Goal: Information Seeking & Learning: Learn about a topic

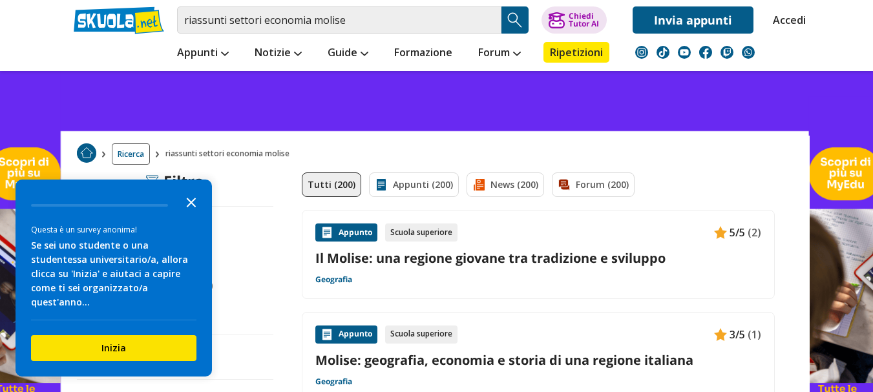
click at [191, 213] on icon "Close the survey" at bounding box center [191, 202] width 26 height 26
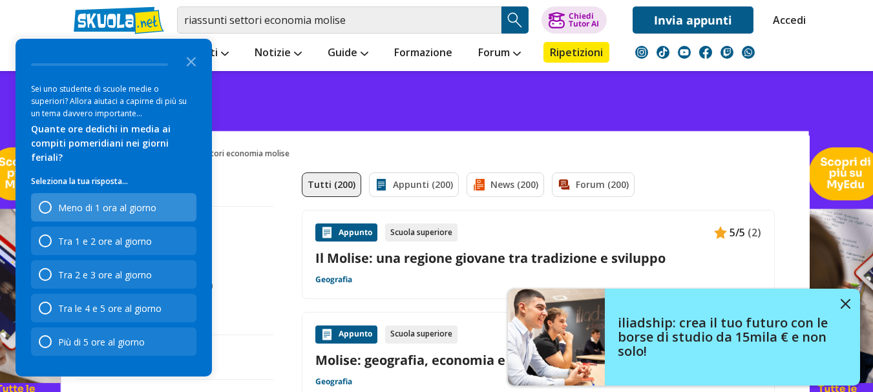
click at [176, 208] on div "Meno di 1 ora al giorno" at bounding box center [113, 207] width 165 height 28
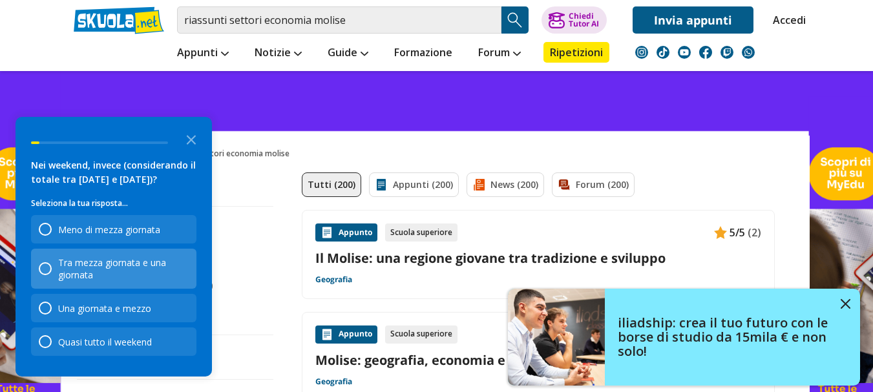
click at [154, 277] on div "Tra mezza giornata e una giornata" at bounding box center [123, 269] width 131 height 25
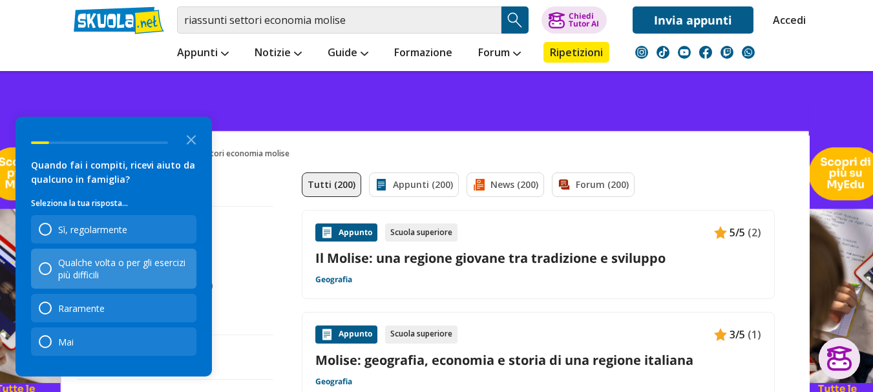
click at [143, 273] on div "Qualche volta o per gli esercizi più difficili" at bounding box center [123, 269] width 131 height 25
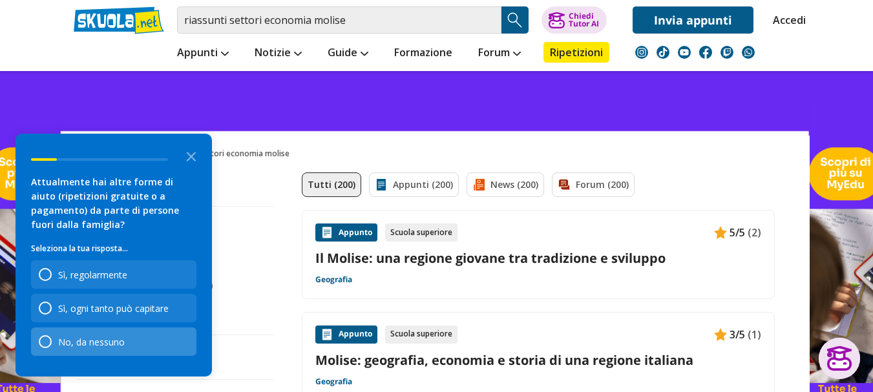
click at [140, 330] on div "No, da nessuno" at bounding box center [113, 342] width 165 height 28
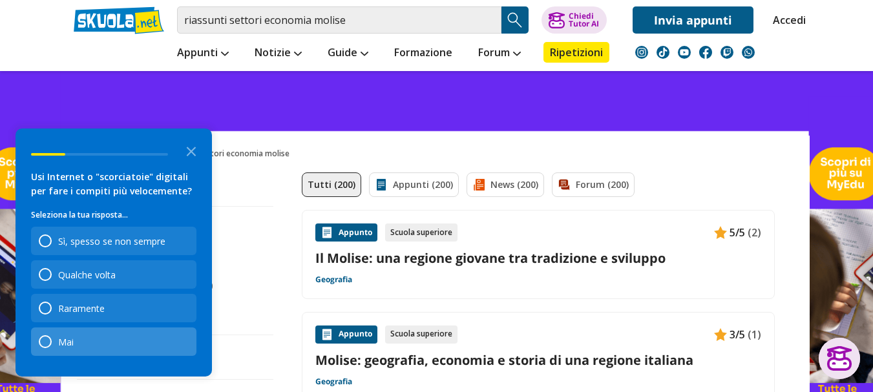
click at [122, 341] on div "Mai" at bounding box center [113, 342] width 165 height 28
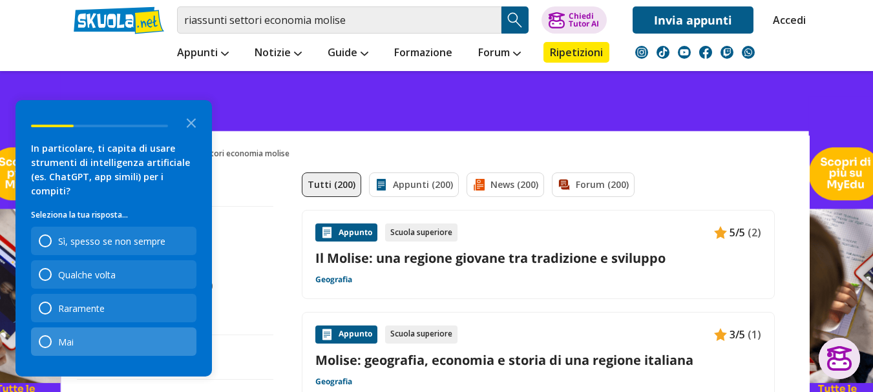
click at [115, 339] on div "Mai" at bounding box center [113, 342] width 165 height 28
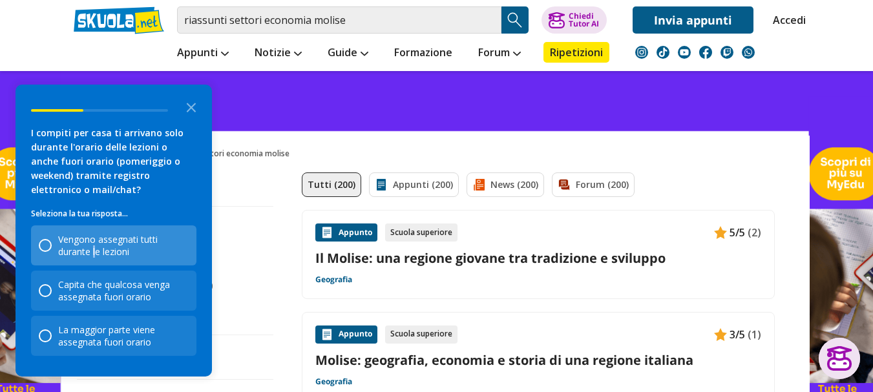
click at [96, 255] on div "Vengono assegnati tutti durante le lezioni" at bounding box center [123, 245] width 131 height 25
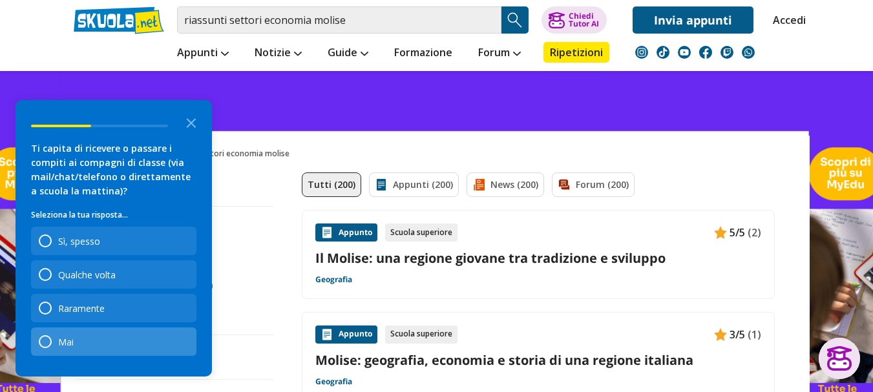
click at [109, 341] on div "Mai" at bounding box center [113, 342] width 165 height 28
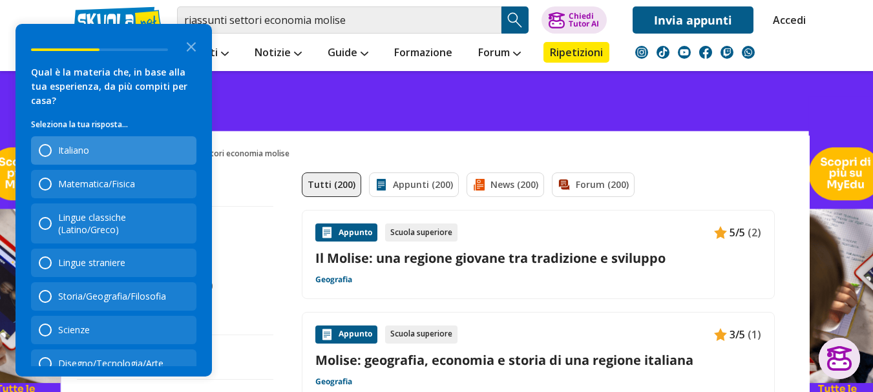
click at [108, 155] on div "Italiano" at bounding box center [113, 150] width 165 height 28
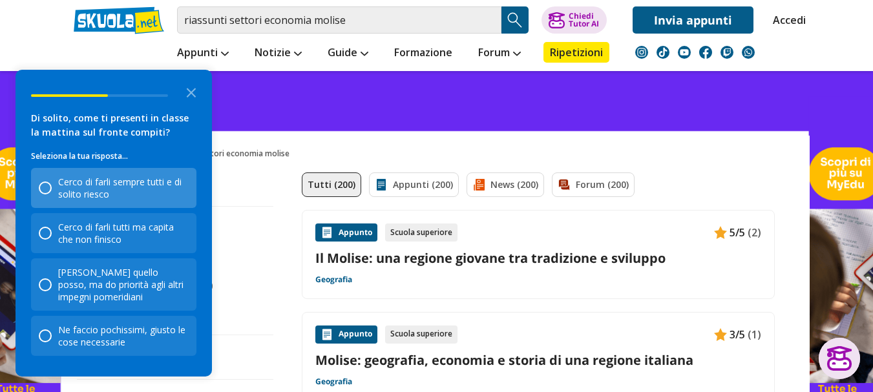
click at [156, 200] on div "Cerco di farli sempre tutti e di solito riesco" at bounding box center [123, 188] width 131 height 25
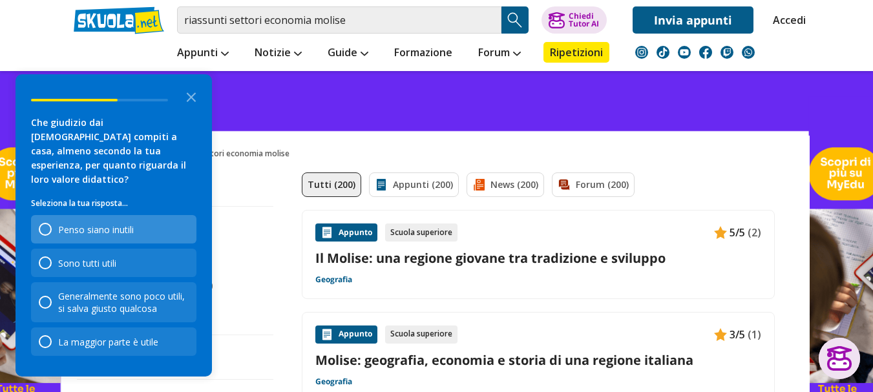
click at [151, 237] on div "Penso siano inutili" at bounding box center [113, 229] width 165 height 28
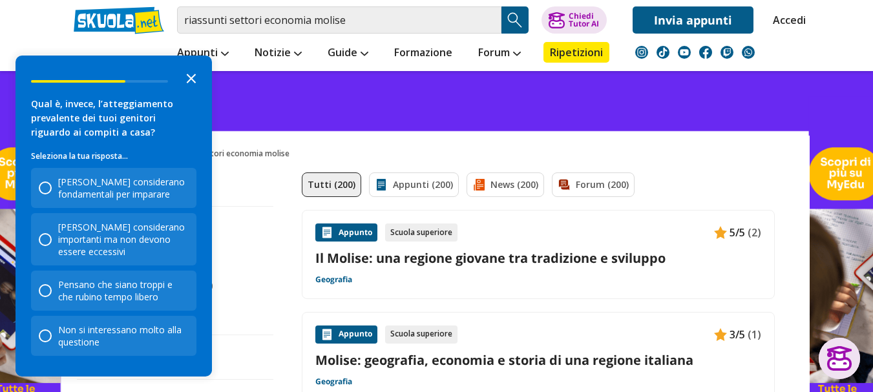
click at [194, 85] on icon "Close the survey" at bounding box center [191, 78] width 26 height 26
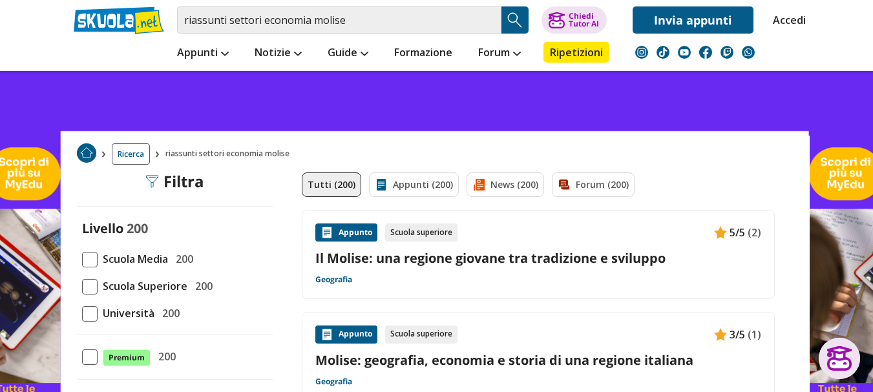
click at [90, 262] on span at bounding box center [90, 260] width 16 height 16
click at [82, 259] on input "Scuola Media 200" at bounding box center [82, 259] width 0 height 0
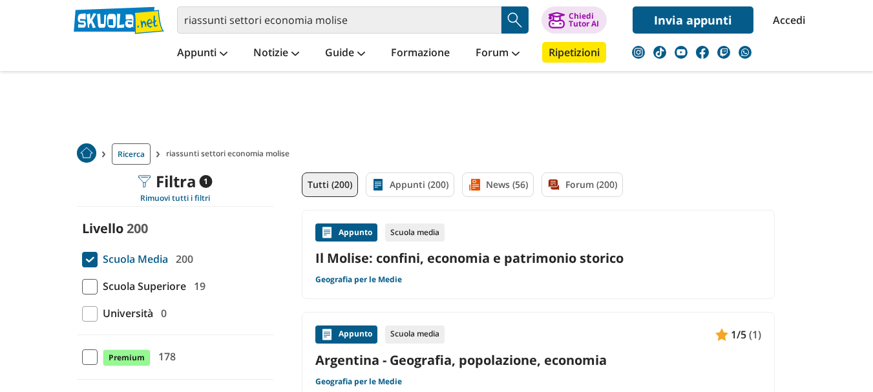
click at [91, 252] on span at bounding box center [90, 260] width 16 height 16
click at [82, 259] on input "Scuola Media 200" at bounding box center [82, 259] width 0 height 0
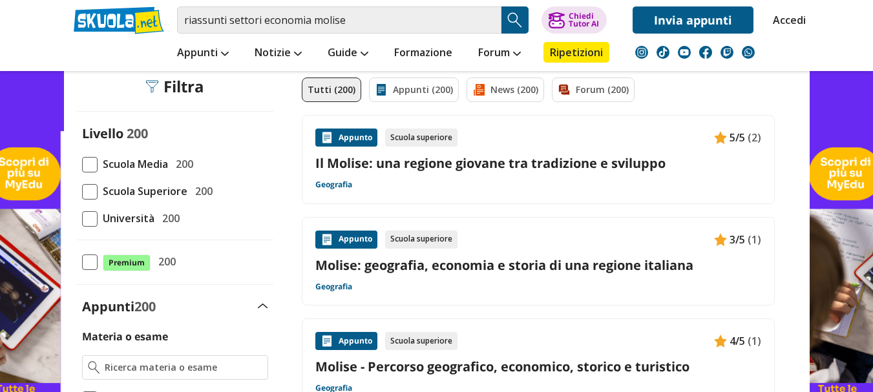
scroll to position [100, 0]
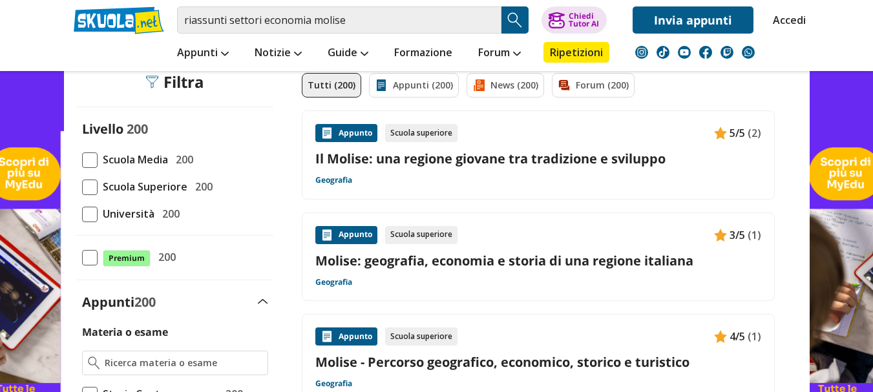
click at [624, 254] on link "Molise: geografia, economia e storia di una regione italiana" at bounding box center [538, 260] width 446 height 17
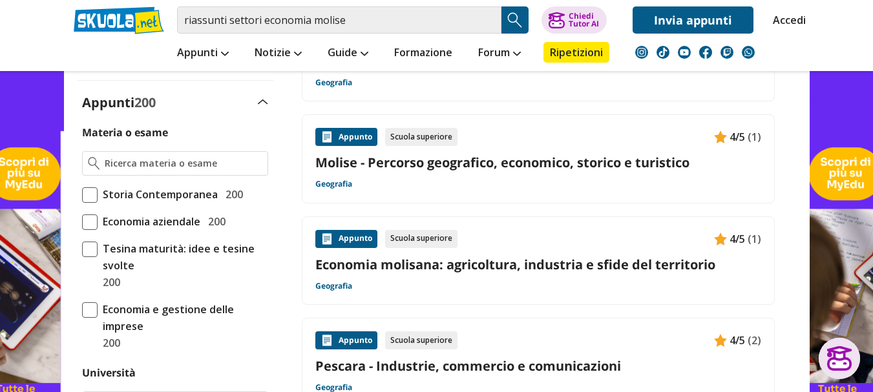
scroll to position [295, 0]
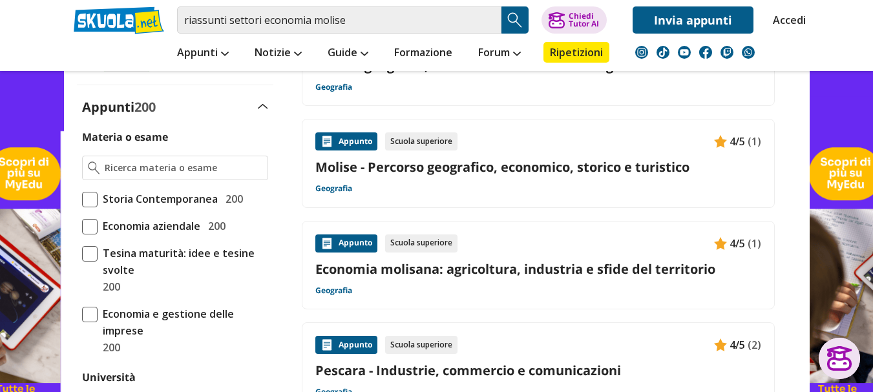
drag, startPoint x: 602, startPoint y: 152, endPoint x: 601, endPoint y: 145, distance: 7.1
click at [601, 149] on div "Appunto Scuola superiore 4/5 (1) [GEOGRAPHIC_DATA] - Percorso geografico, econo…" at bounding box center [538, 163] width 446 height 62
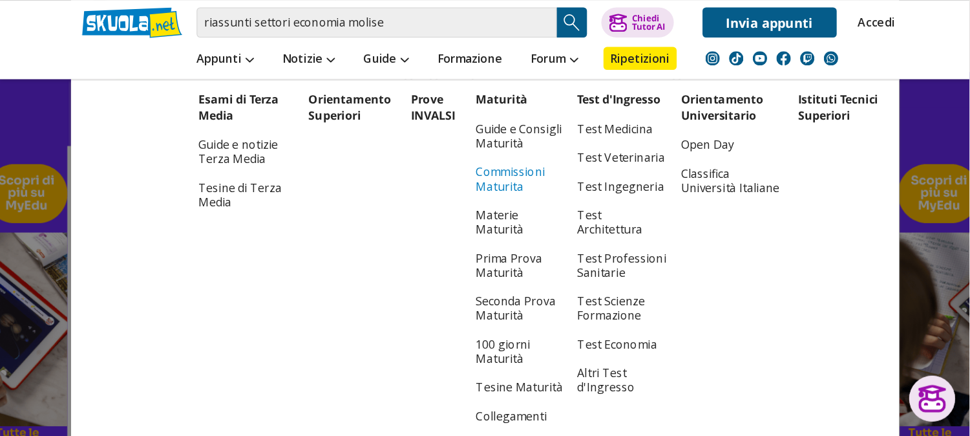
scroll to position [294, 0]
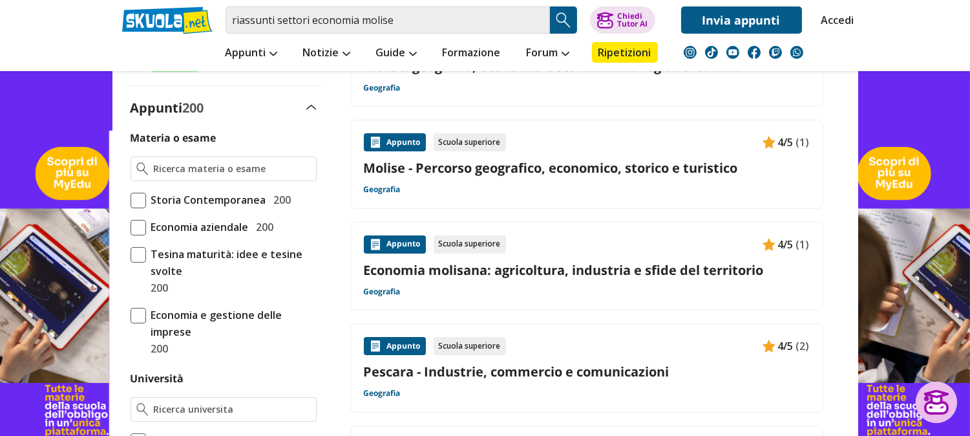
click at [873, 392] on div at bounding box center [936, 402] width 25 height 25
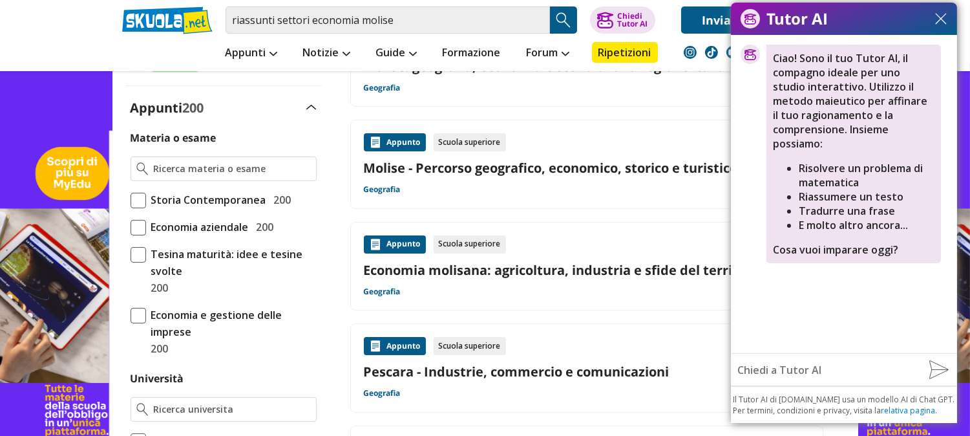
click at [873, 16] on img at bounding box center [941, 19] width 12 height 12
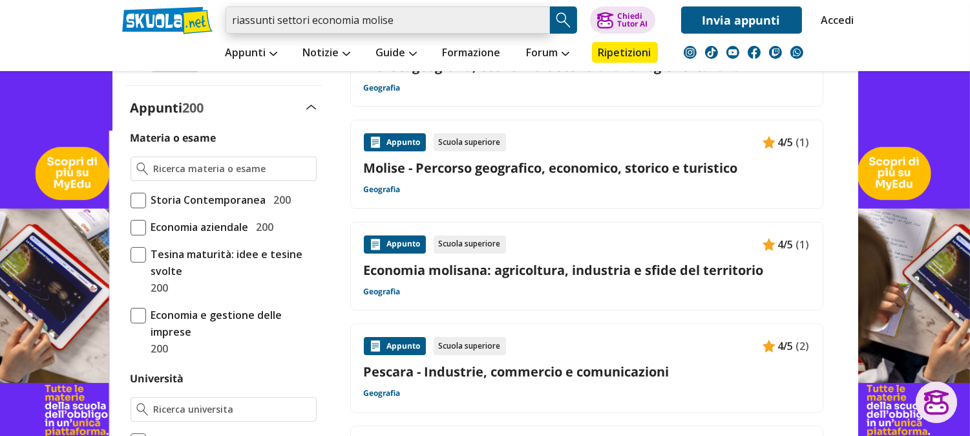
click at [425, 22] on input "riassunti settori economia molise" at bounding box center [388, 19] width 324 height 27
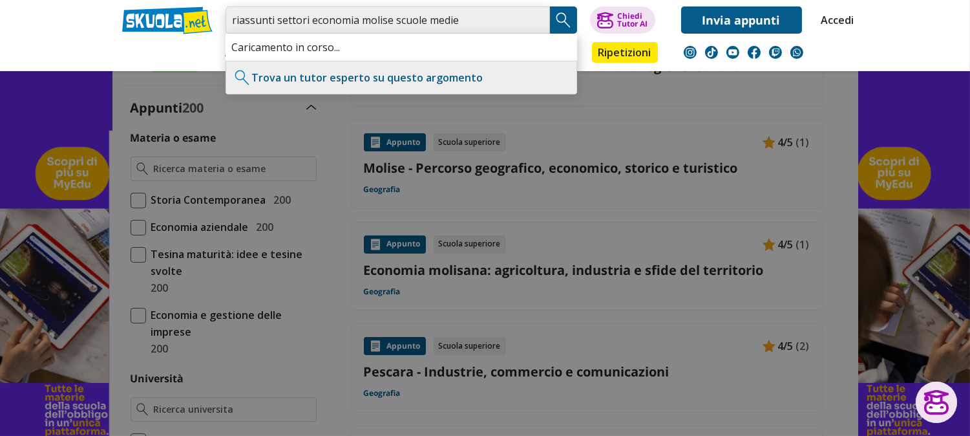
type input "riassunti settori economia molise scuole medie"
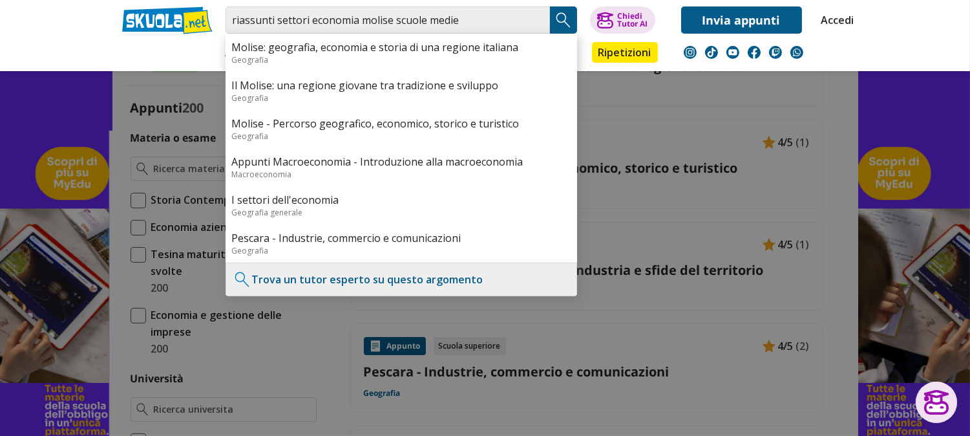
click at [564, 26] on img "Search Button" at bounding box center [563, 19] width 19 height 19
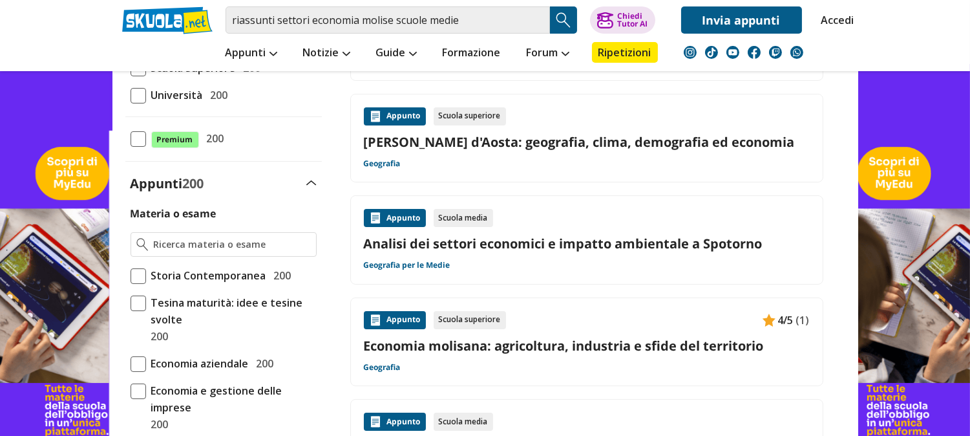
scroll to position [244, 0]
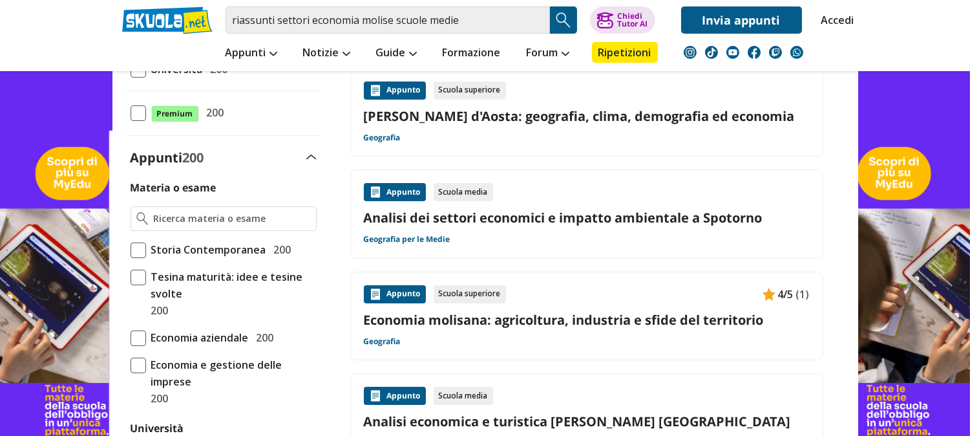
click at [409, 290] on div "Appunto" at bounding box center [395, 294] width 62 height 18
